Goal: Information Seeking & Learning: Learn about a topic

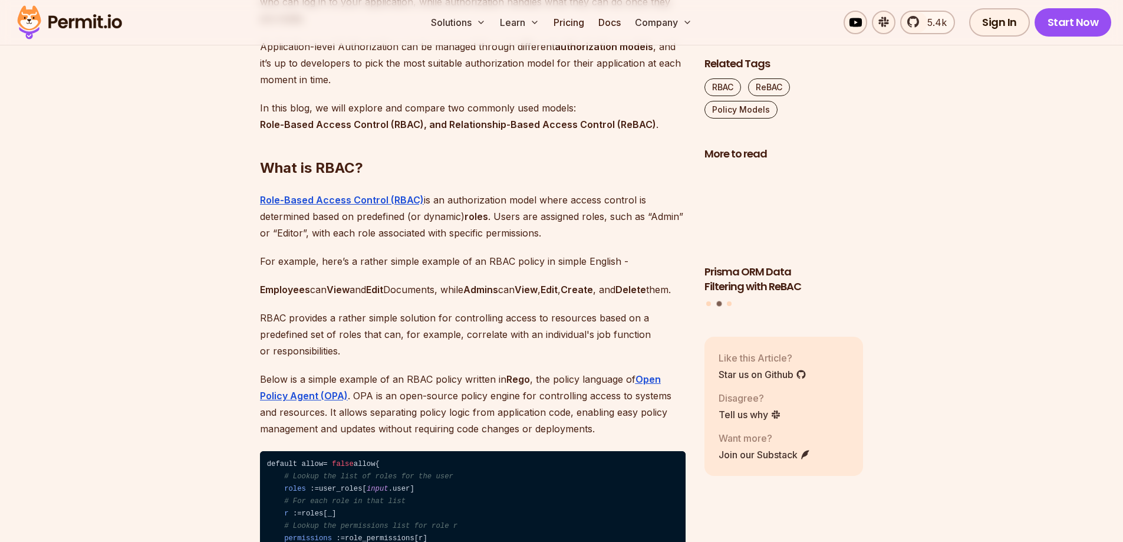
scroll to position [1179, 0]
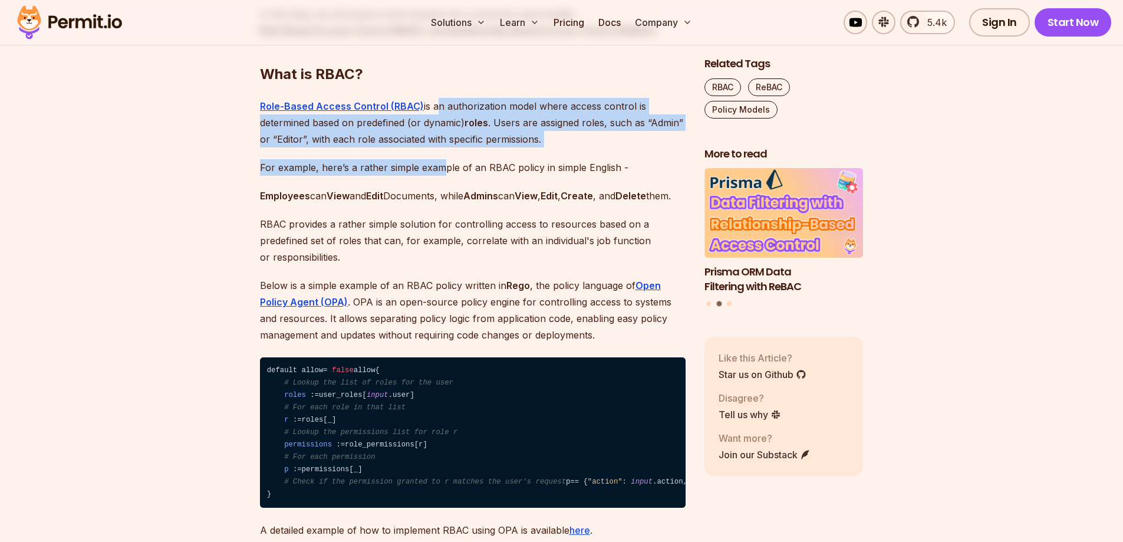
drag, startPoint x: 433, startPoint y: 143, endPoint x: 440, endPoint y: 183, distance: 40.1
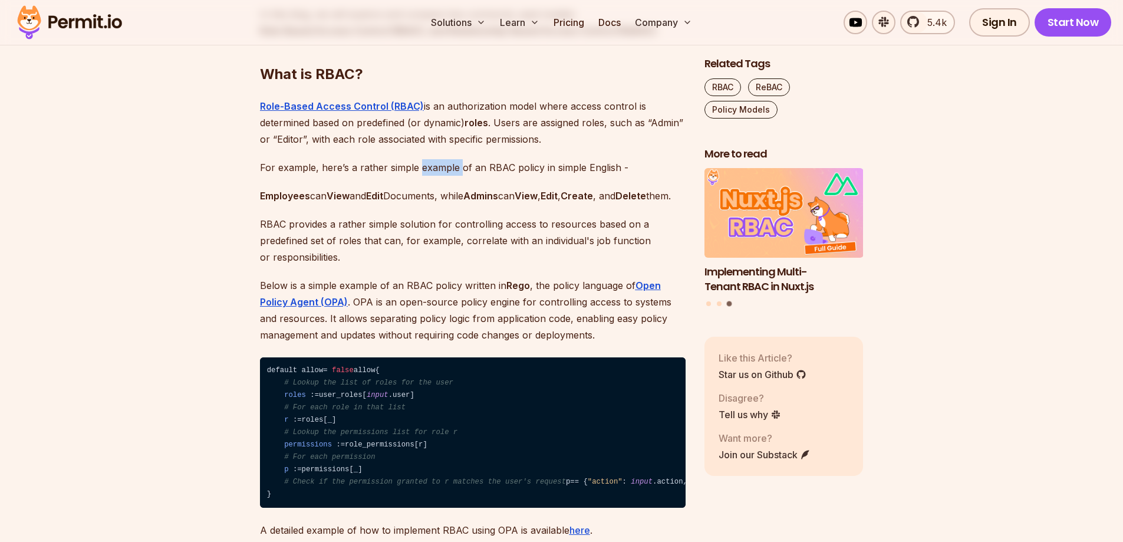
click at [431, 176] on p "For example, here’s a rather simple example of an RBAC policy in simple English…" at bounding box center [473, 167] width 426 height 17
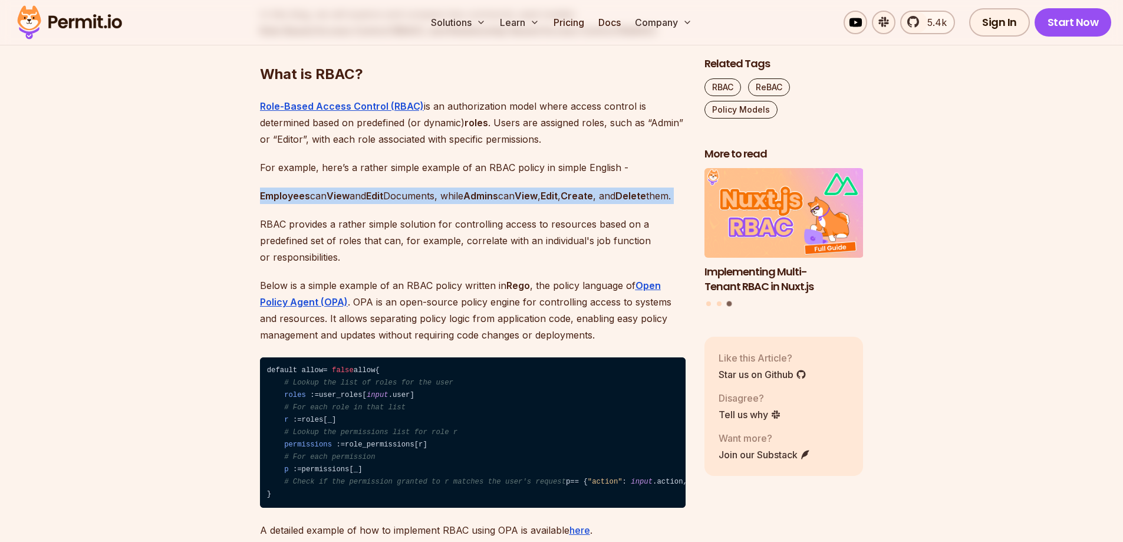
click at [429, 204] on p "Employees can View and Edit Documents, while Admins can View , Edit , Create , …" at bounding box center [473, 195] width 426 height 17
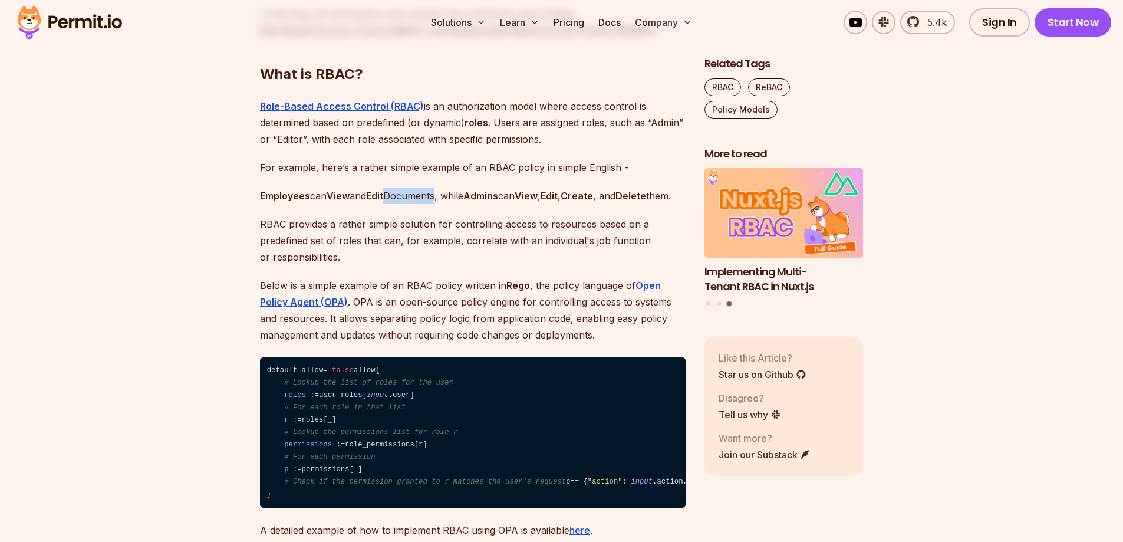
click at [437, 204] on p "Employees can View and Edit Documents, while Admins can View , Edit , Create , …" at bounding box center [473, 195] width 426 height 17
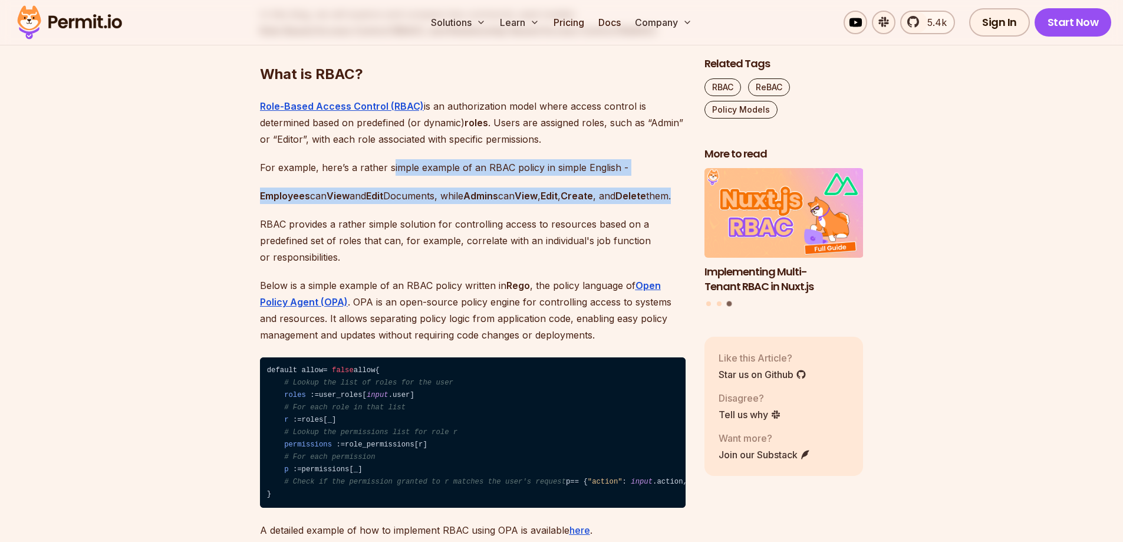
drag, startPoint x: 406, startPoint y: 239, endPoint x: 390, endPoint y: 198, distance: 44.2
click at [390, 176] on p "For example, here’s a rather simple example of an RBAC policy in simple English…" at bounding box center [473, 167] width 426 height 17
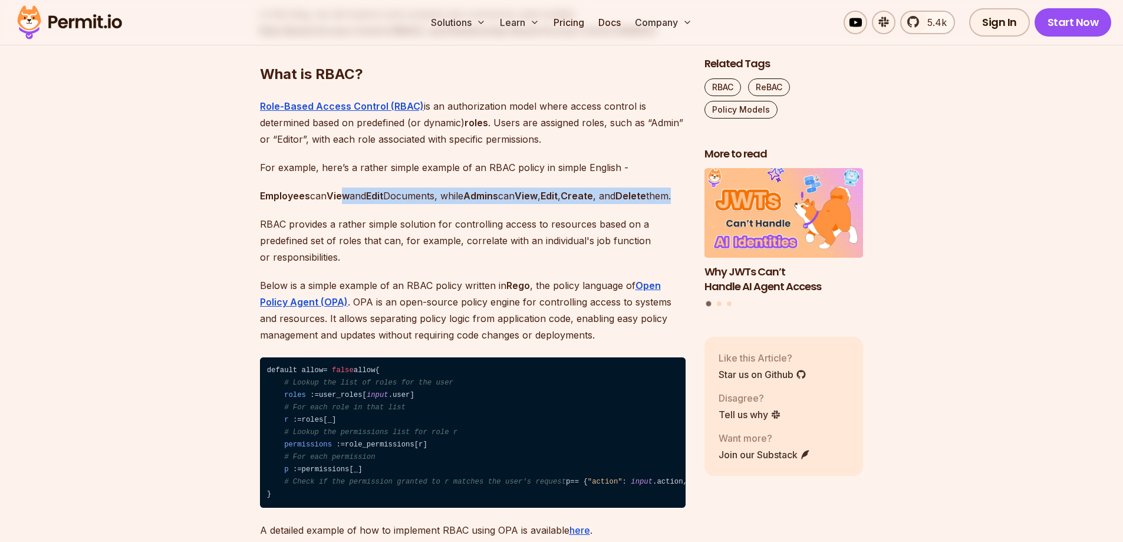
drag, startPoint x: 348, startPoint y: 222, endPoint x: 419, endPoint y: 247, distance: 75.2
click at [419, 204] on p "Employees can View and Edit Documents, while Admins can View , Edit , Create , …" at bounding box center [473, 195] width 426 height 17
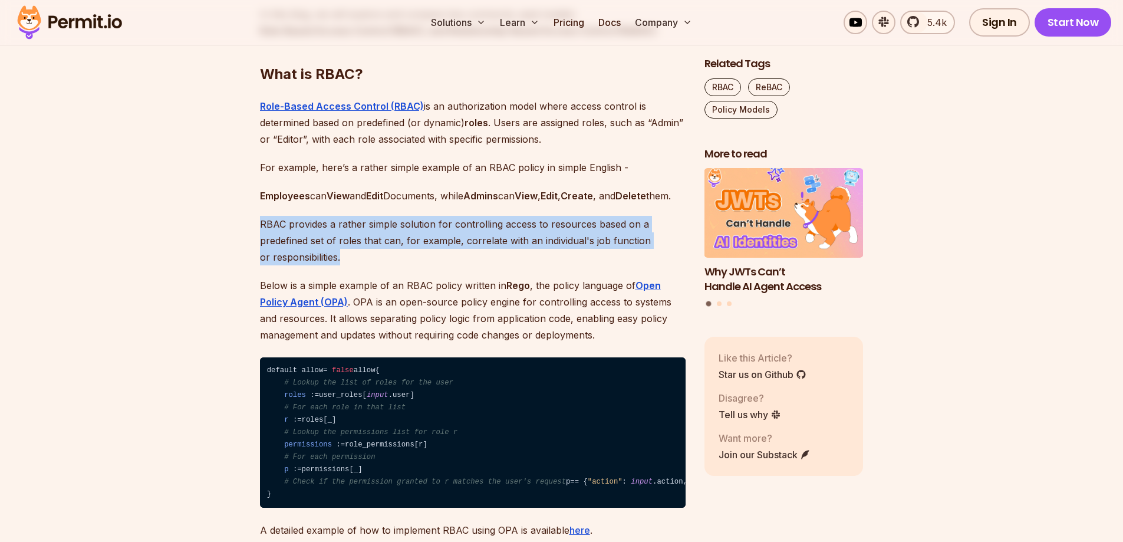
drag, startPoint x: 417, startPoint y: 247, endPoint x: 432, endPoint y: 301, distance: 55.6
click at [432, 265] on p "RBAC provides a rather simple solution for controlling access to resources base…" at bounding box center [473, 241] width 426 height 50
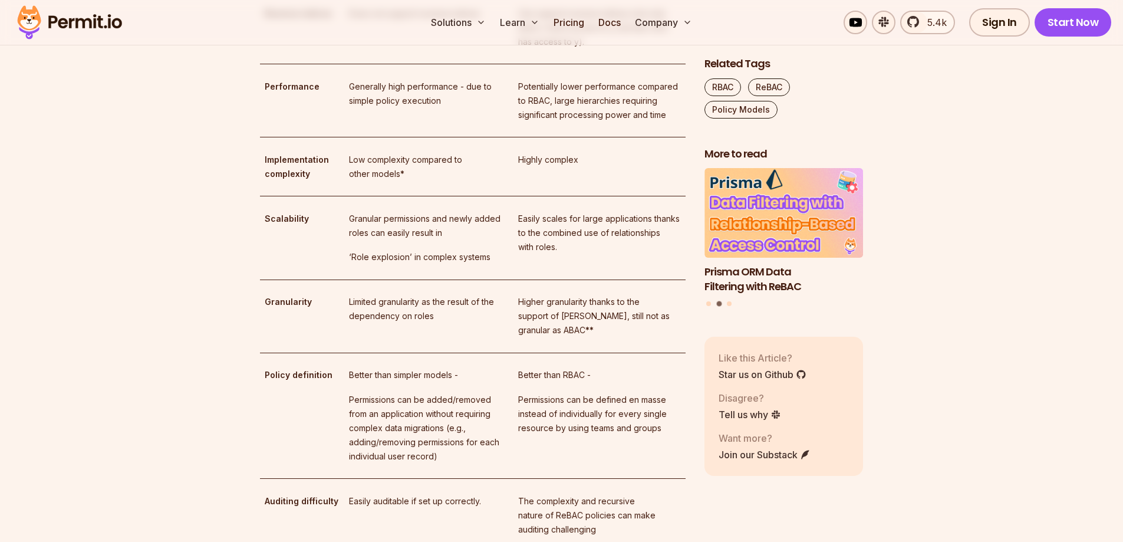
scroll to position [2889, 0]
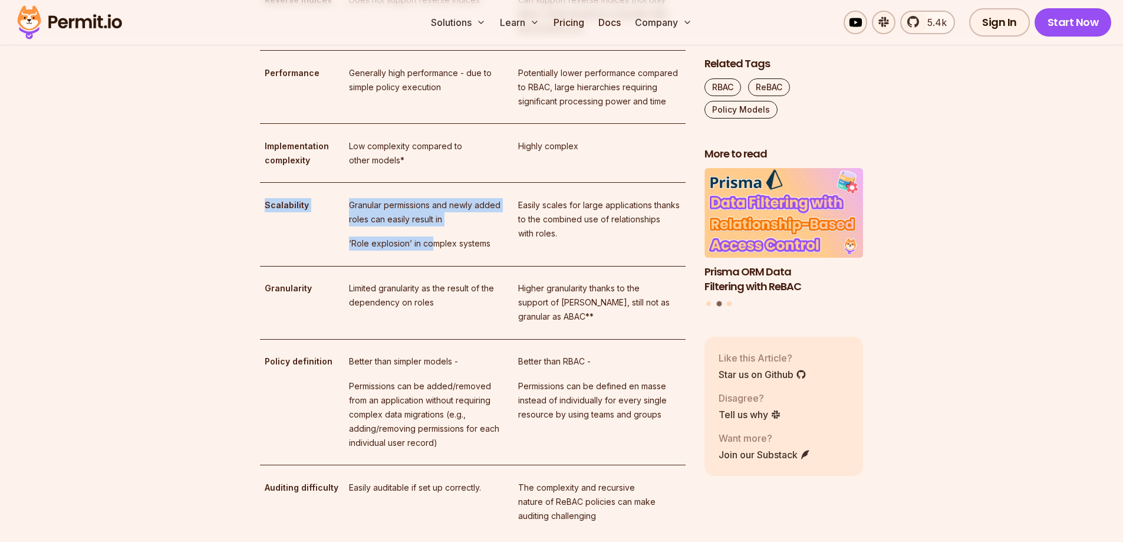
drag, startPoint x: 264, startPoint y: 397, endPoint x: 429, endPoint y: 436, distance: 170.2
click at [429, 266] on tr "Scalability Granular permissions and newly added roles can easily result in ‘Ro…" at bounding box center [473, 225] width 426 height 84
click at [429, 251] on p "‘Role explosion’ in complex systems" at bounding box center [429, 243] width 160 height 14
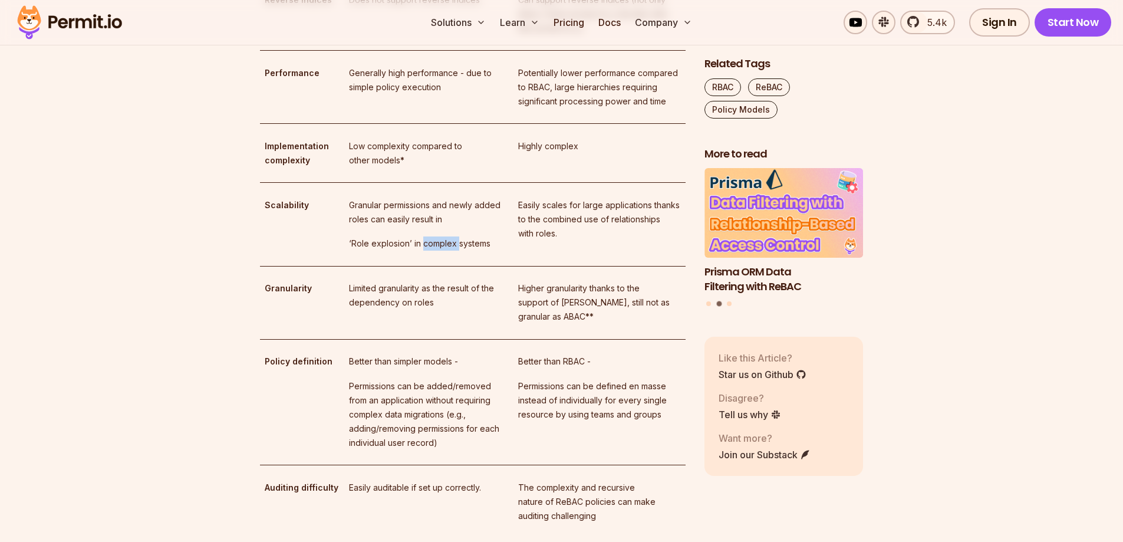
click at [429, 251] on p "‘Role explosion’ in complex systems" at bounding box center [429, 243] width 160 height 14
click at [446, 251] on p "‘Role explosion’ in complex systems" at bounding box center [429, 243] width 160 height 14
click at [583, 241] on p "Easily scales for large applications thanks to the combined use of relationship…" at bounding box center [599, 219] width 162 height 42
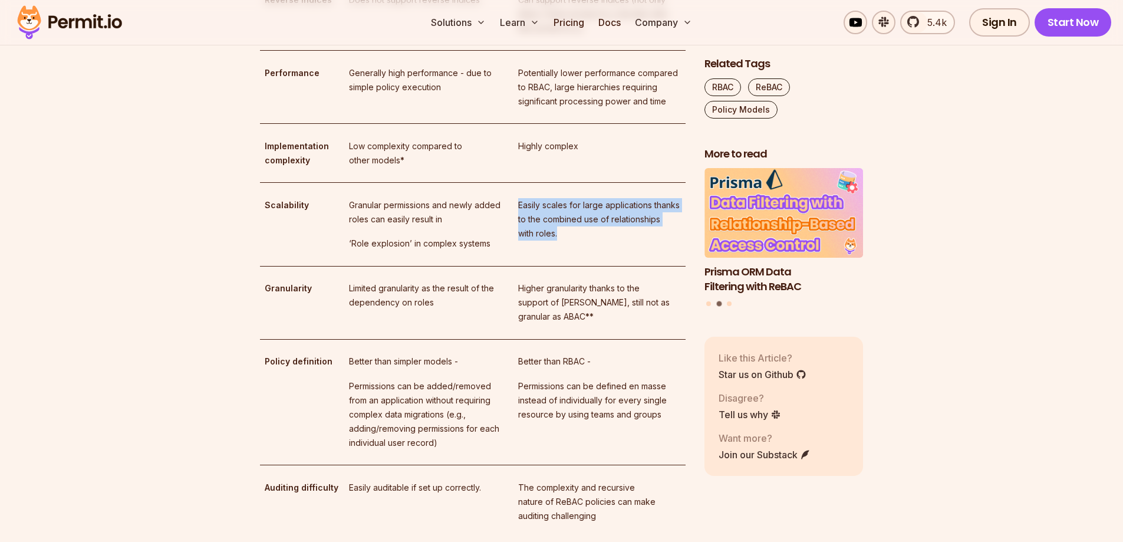
click at [583, 241] on p "Easily scales for large applications thanks to the combined use of relationship…" at bounding box center [599, 219] width 162 height 42
click at [501, 251] on p "‘Role explosion’ in complex systems" at bounding box center [429, 243] width 160 height 14
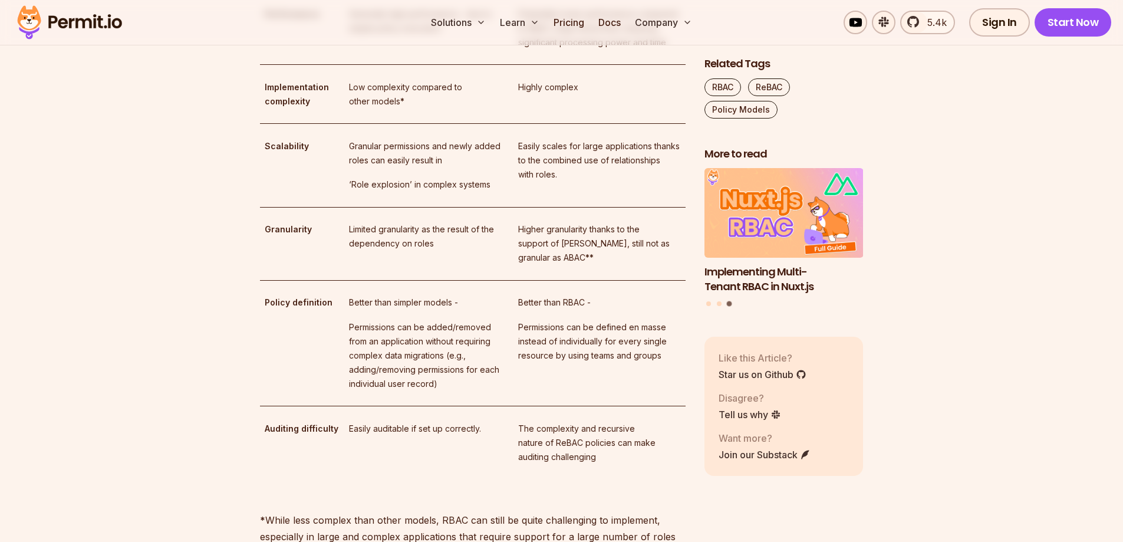
scroll to position [3007, 0]
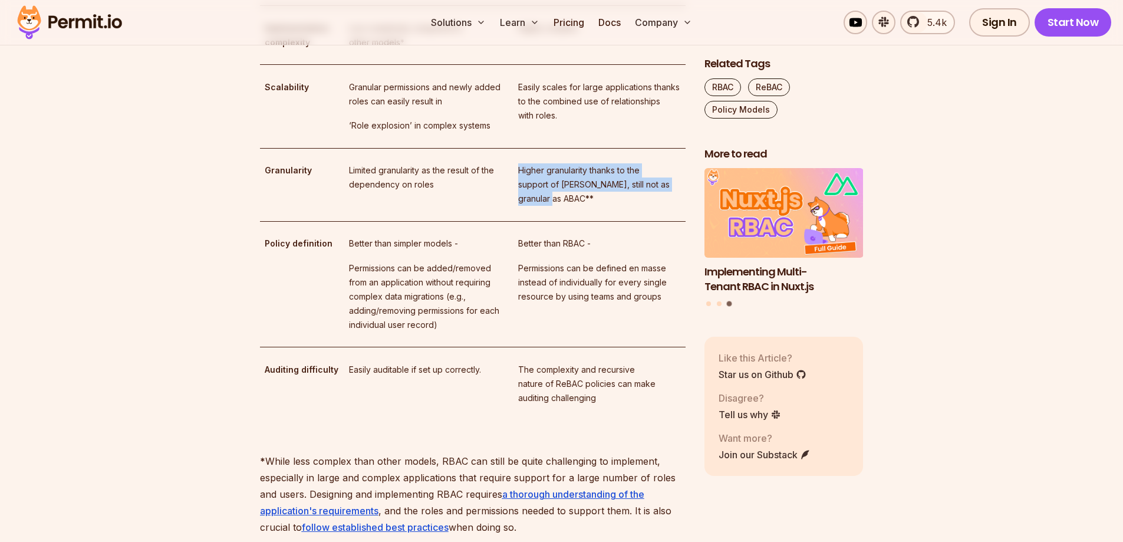
drag, startPoint x: 521, startPoint y: 363, endPoint x: 567, endPoint y: 404, distance: 62.2
click at [567, 221] on td "Higher granularity thanks to the support of hierarchies, still not as granular …" at bounding box center [600, 184] width 172 height 73
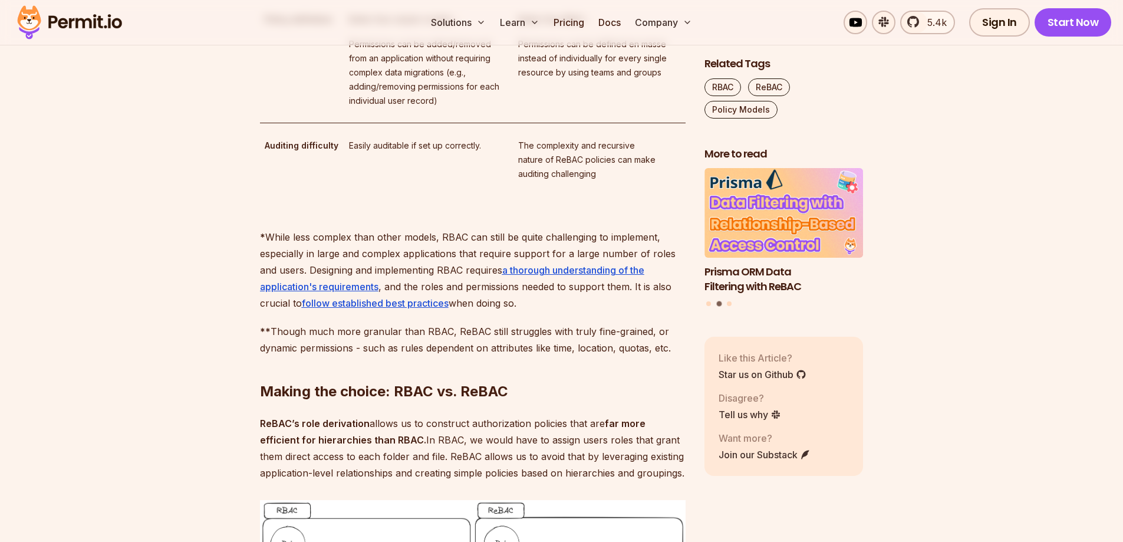
scroll to position [3302, 0]
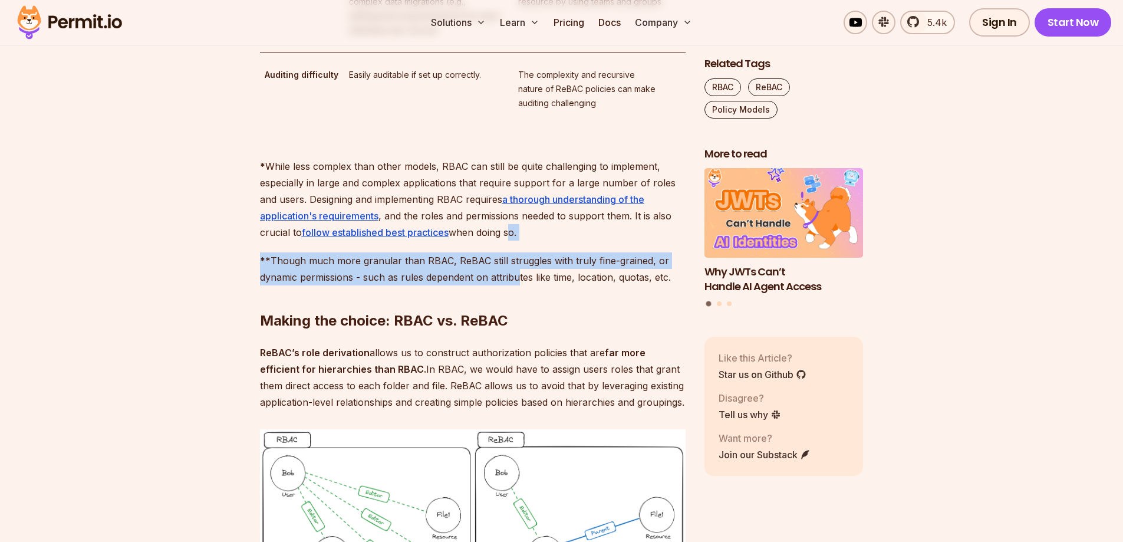
drag, startPoint x: 510, startPoint y: 432, endPoint x: 520, endPoint y: 474, distance: 43.0
click at [520, 285] on p "** Though much more granular than RBAC, ReBAC still struggles with truly fine-g…" at bounding box center [473, 268] width 426 height 33
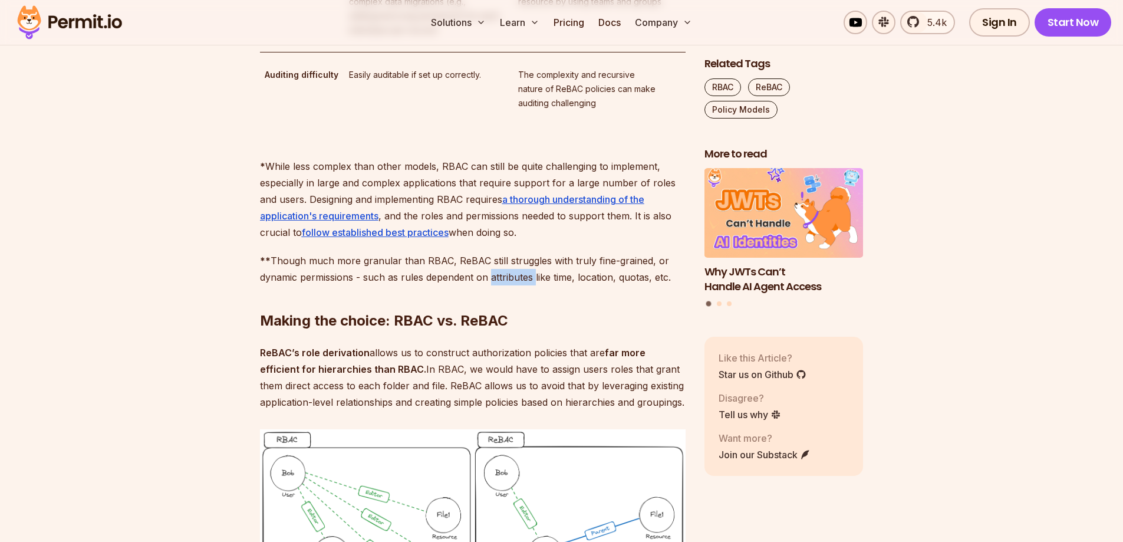
click at [520, 285] on p "** Though much more granular than RBAC, ReBAC still struggles with truly fine-g…" at bounding box center [473, 268] width 426 height 33
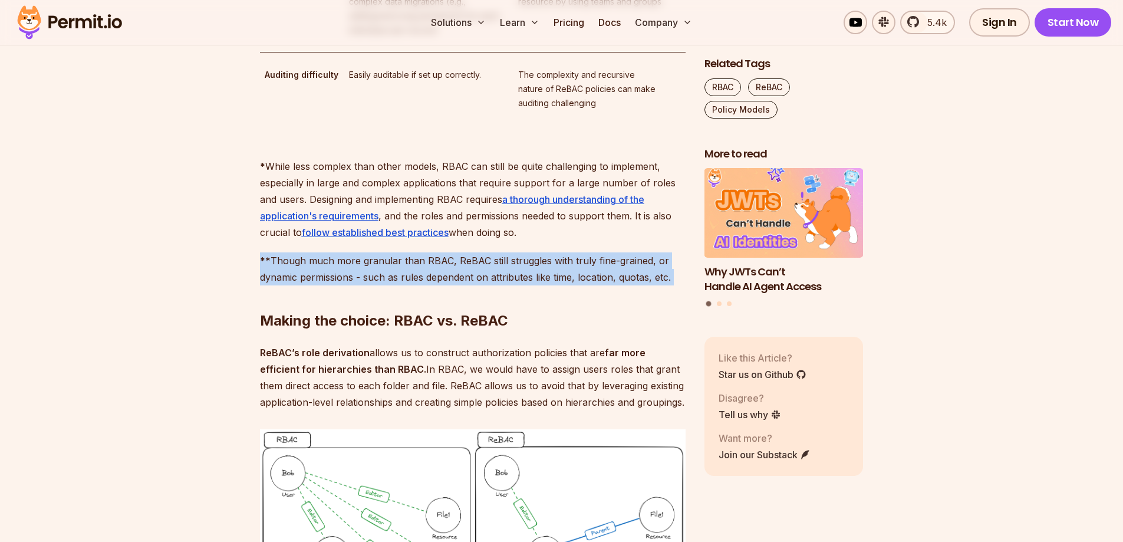
click at [520, 285] on p "** Though much more granular than RBAC, ReBAC still struggles with truly fine-g…" at bounding box center [473, 268] width 426 height 33
click at [469, 285] on p "** Though much more granular than RBAC, ReBAC still struggles with truly fine-g…" at bounding box center [473, 268] width 426 height 33
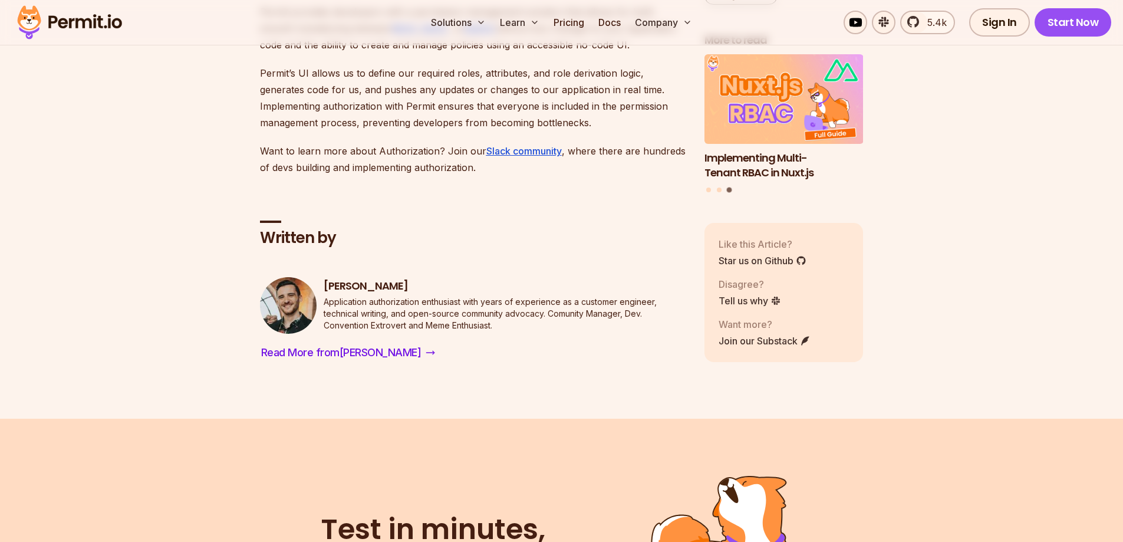
scroll to position [4835, 0]
